Goal: Check status: Check status

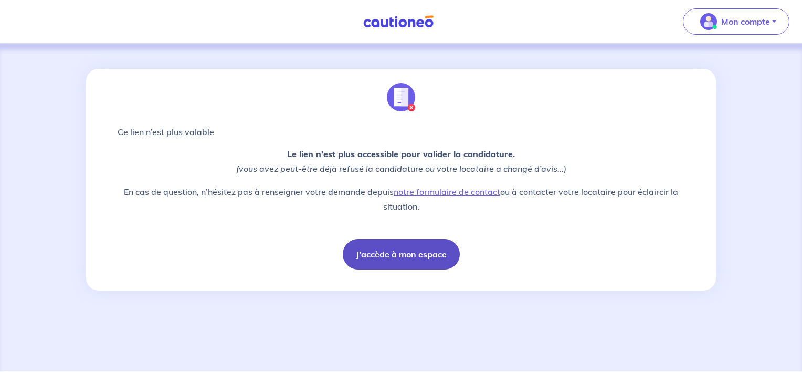
click at [406, 254] on button "J'accède à mon espace" at bounding box center [401, 254] width 117 height 30
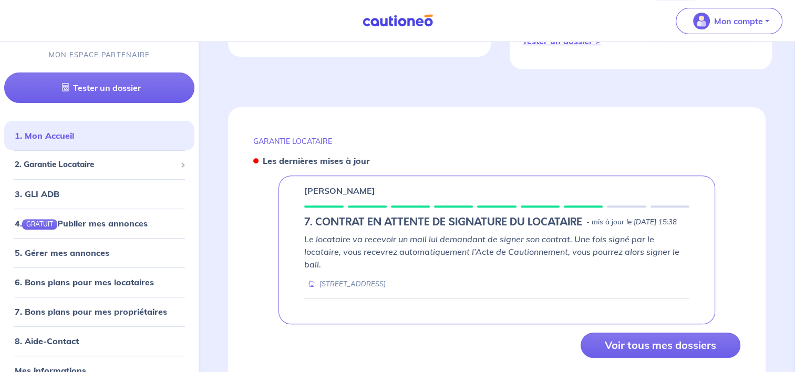
scroll to position [405, 0]
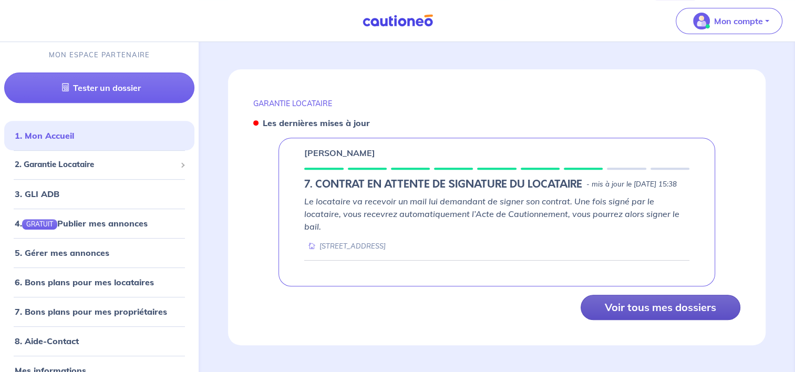
click at [666, 302] on button "Voir tous mes dossiers" at bounding box center [660, 307] width 160 height 25
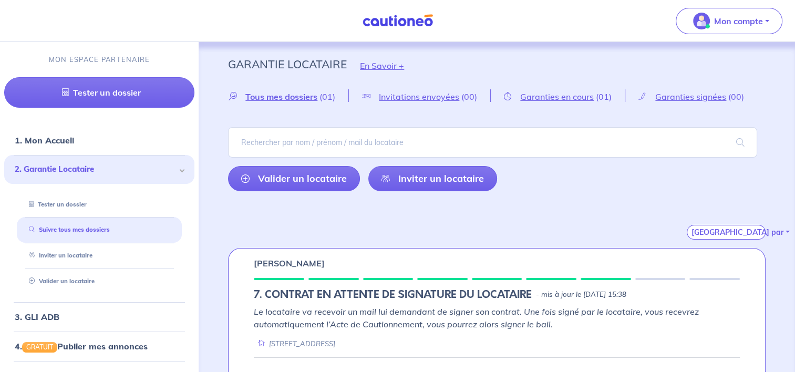
scroll to position [19, 0]
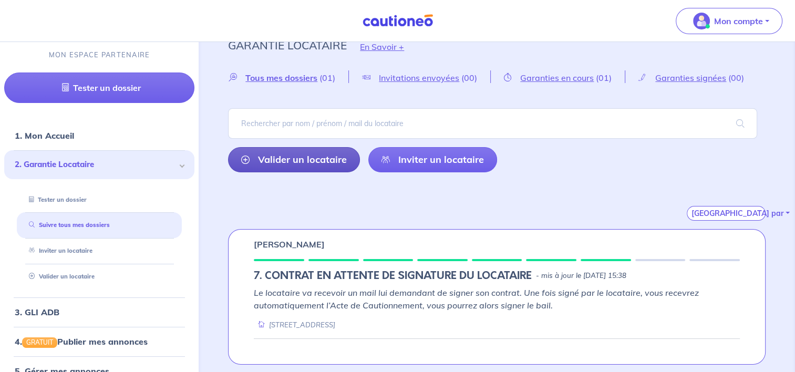
click at [320, 159] on link "Valider un locataire" at bounding box center [294, 159] width 132 height 25
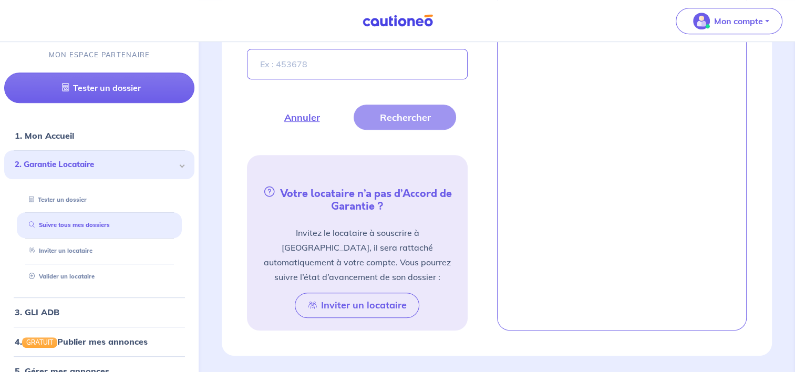
scroll to position [194, 0]
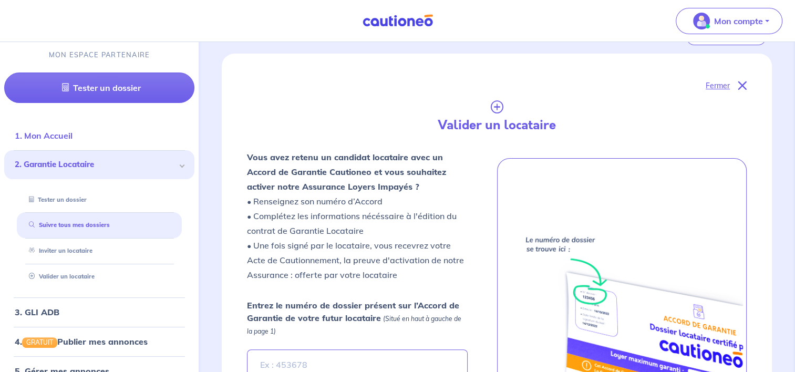
click at [68, 134] on link "1. Mon Accueil" at bounding box center [44, 135] width 58 height 11
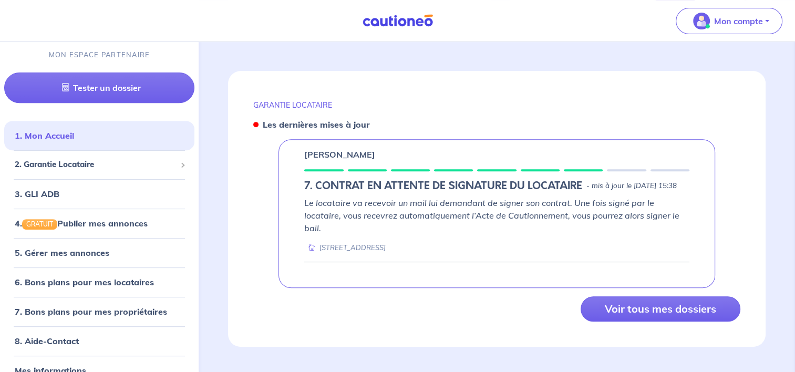
scroll to position [405, 0]
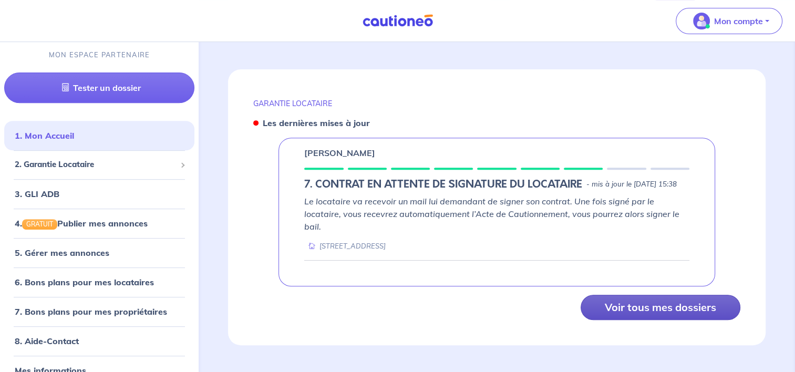
click at [643, 305] on button "Voir tous mes dossiers" at bounding box center [660, 307] width 160 height 25
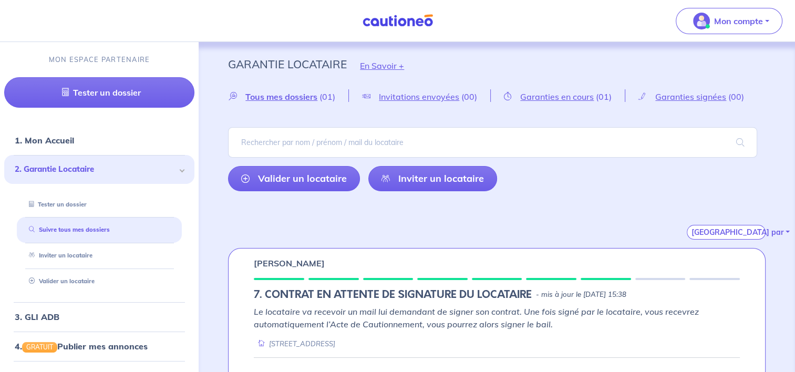
click at [338, 290] on h5 "7. CONTRAT EN ATTENTE DE SIGNATURE DU LOCATAIRE" at bounding box center [393, 294] width 278 height 13
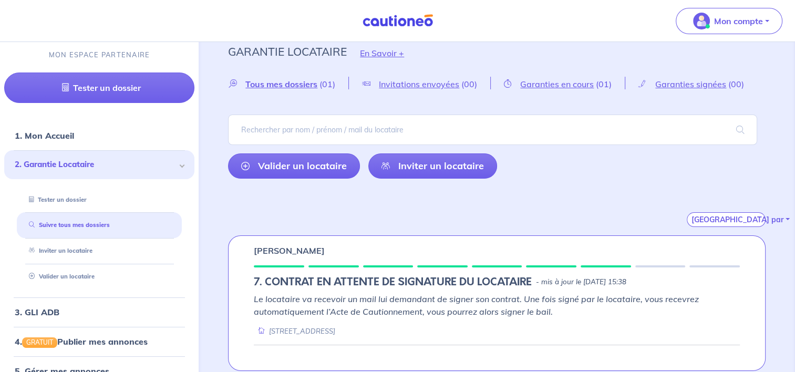
scroll to position [19, 0]
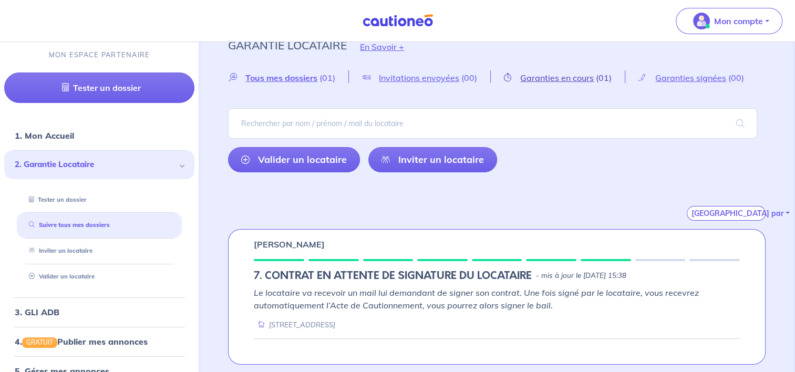
click at [565, 80] on span "Garanties en cours" at bounding box center [557, 77] width 74 height 11
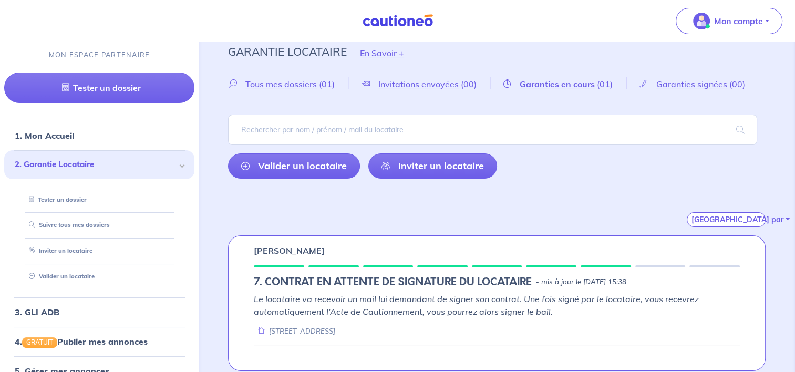
scroll to position [19, 0]
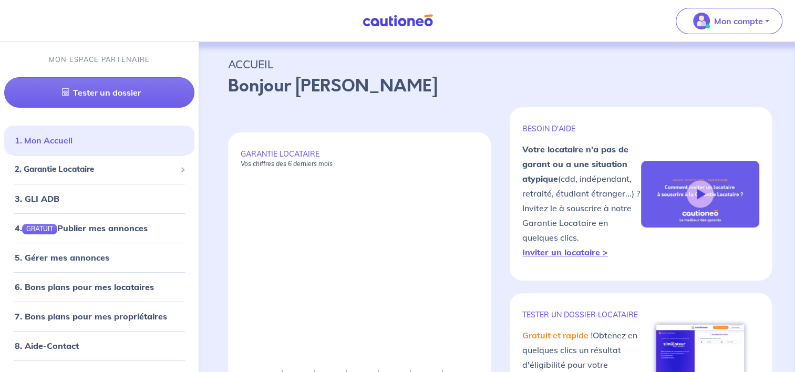
click at [33, 141] on link "1. Mon Accueil" at bounding box center [44, 140] width 58 height 11
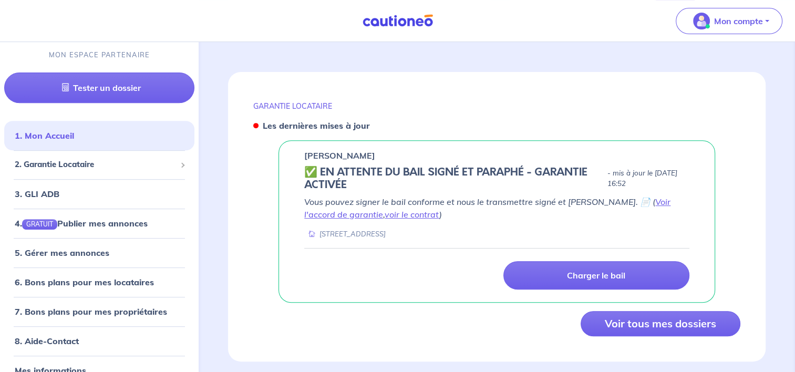
scroll to position [406, 0]
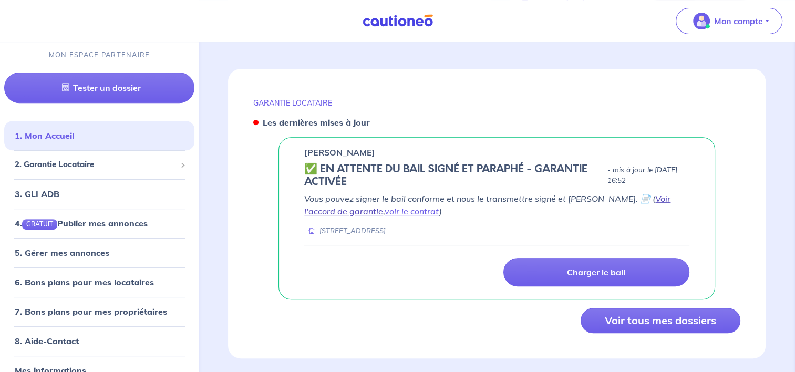
click at [640, 193] on link "Voir l'accord de garantie" at bounding box center [487, 204] width 366 height 23
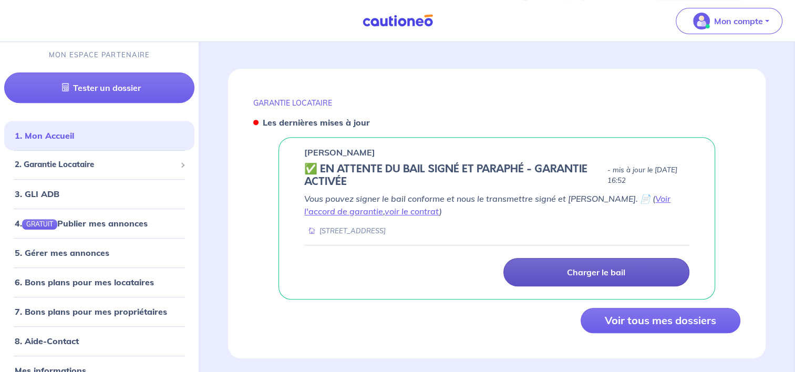
click at [614, 267] on p "Charger le bail" at bounding box center [596, 272] width 58 height 11
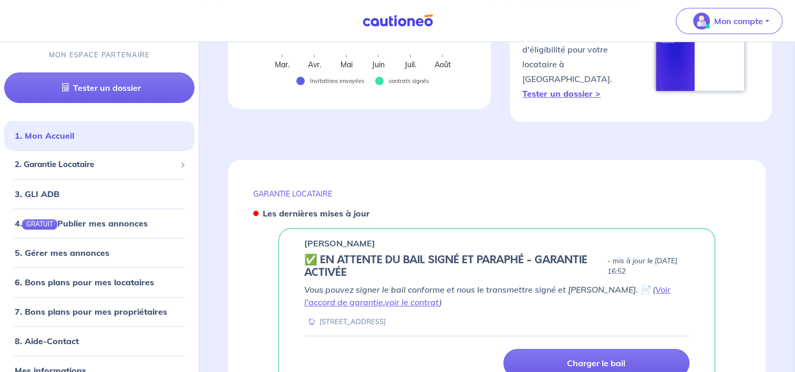
scroll to position [368, 0]
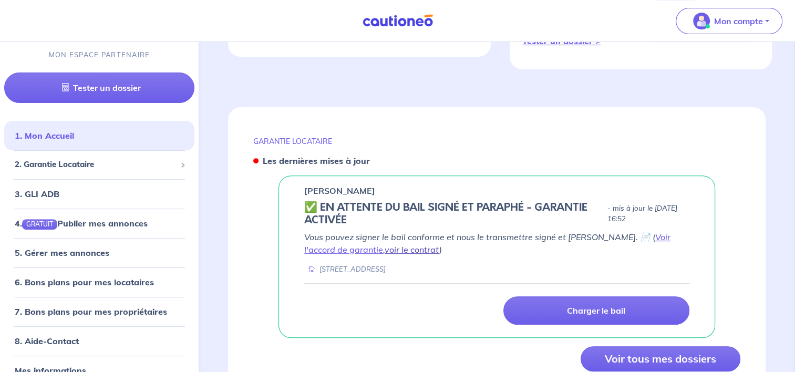
click at [384, 244] on link "voir le contrat" at bounding box center [411, 249] width 55 height 11
click at [566, 114] on div "GARANTIE LOCATAIRE Les dernières mises à jour Valentin Stepanoff ✅️️️ EN ATTENT…" at bounding box center [496, 251] width 537 height 289
